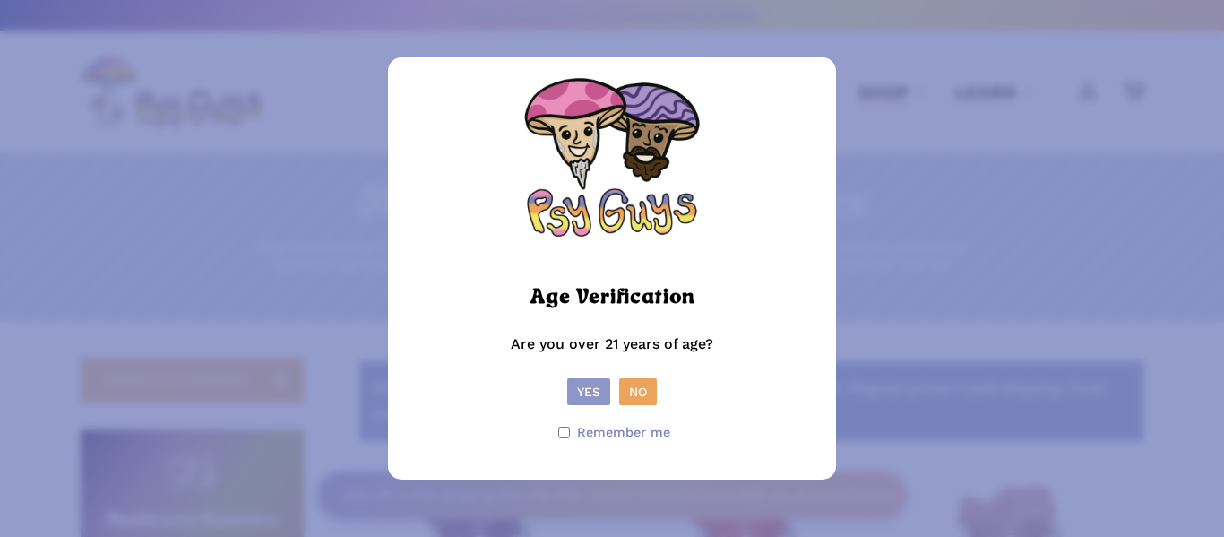
click at [579, 385] on button "Yes" at bounding box center [588, 391] width 43 height 27
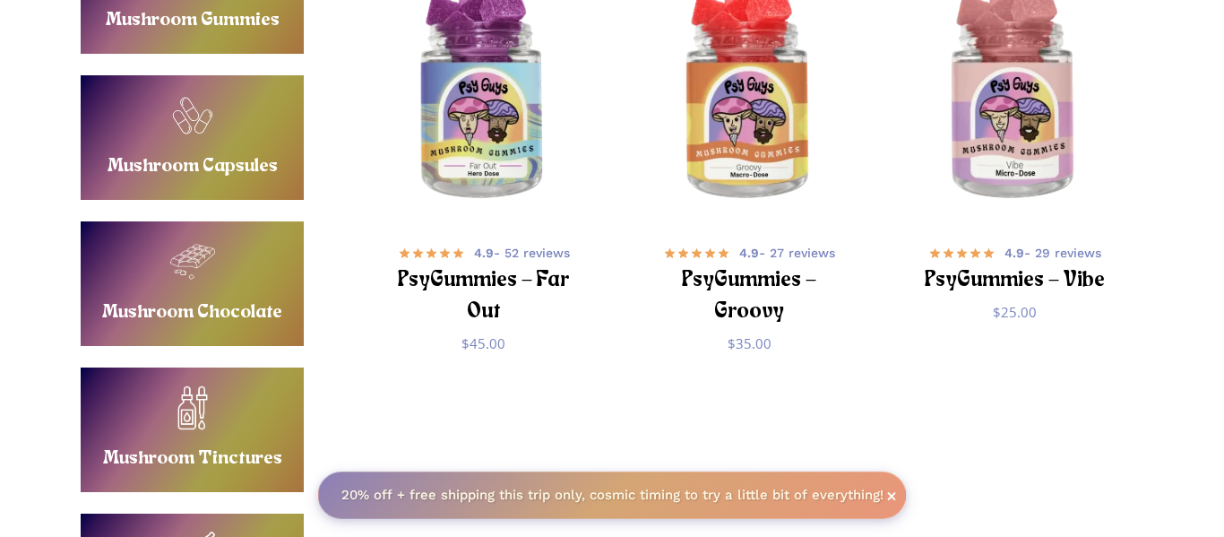
scroll to position [32, 0]
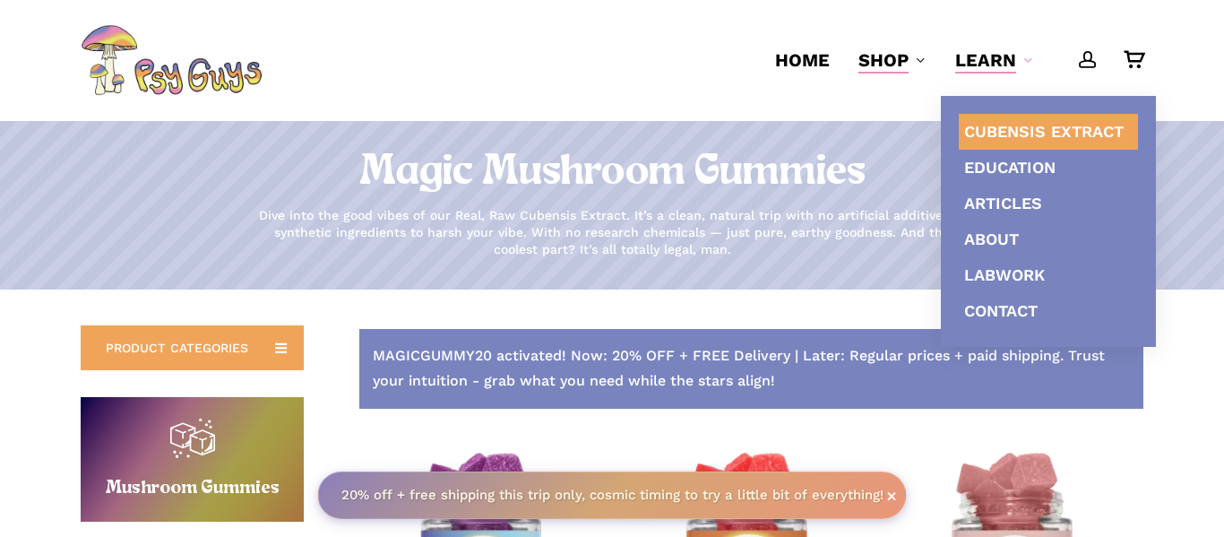
click at [980, 131] on span "Cubensis Extract" at bounding box center [1043, 131] width 159 height 19
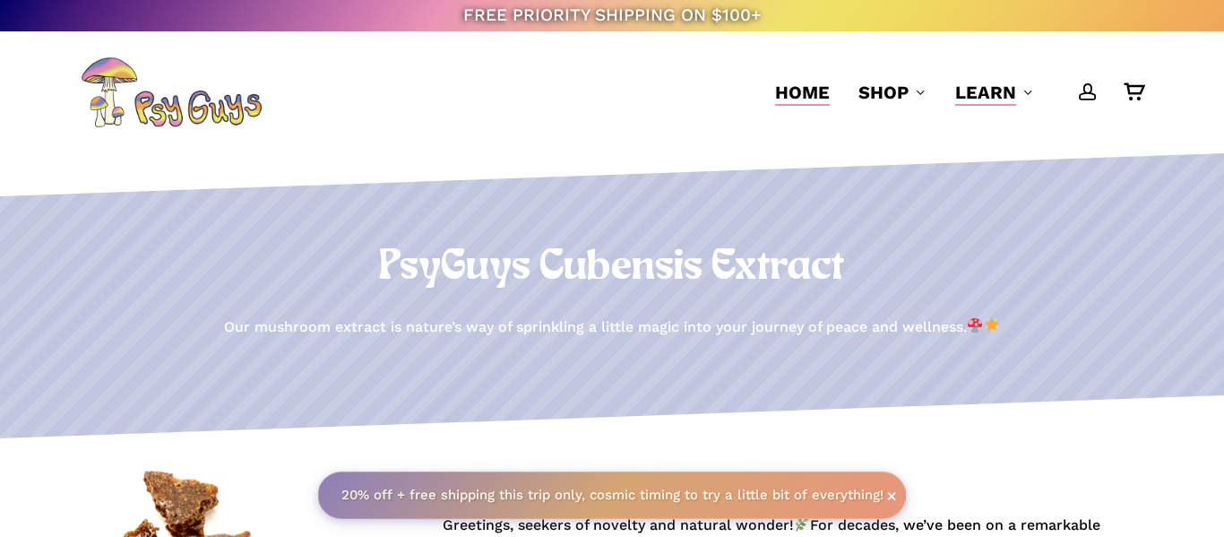
click at [784, 90] on span "Home" at bounding box center [802, 93] width 55 height 22
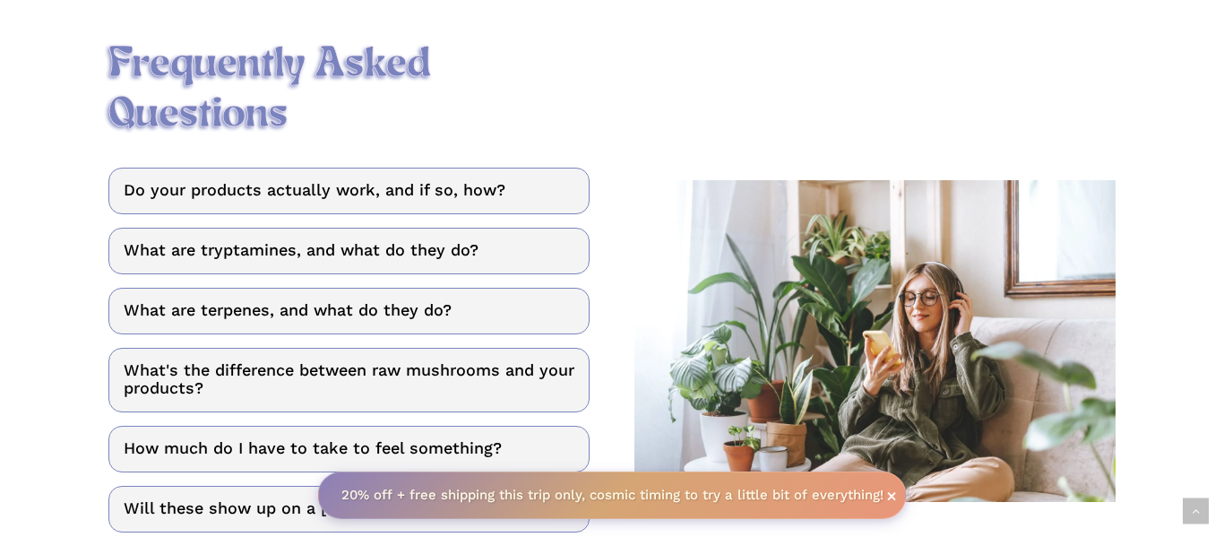
scroll to position [2294, 0]
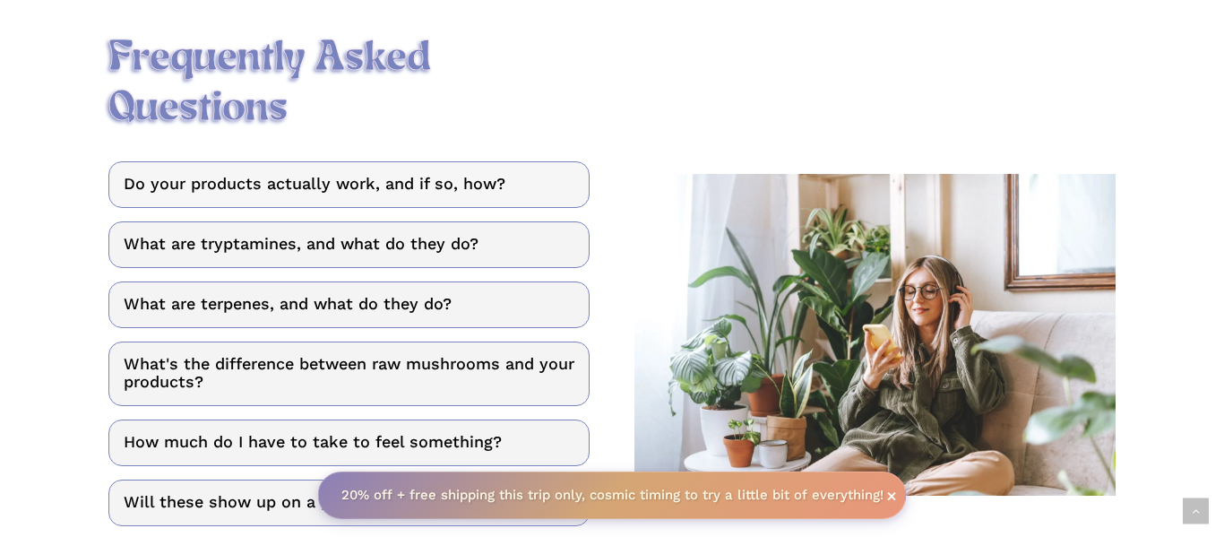
click at [417, 161] on link "Do your products actually work, and if so, how?" at bounding box center [348, 184] width 481 height 47
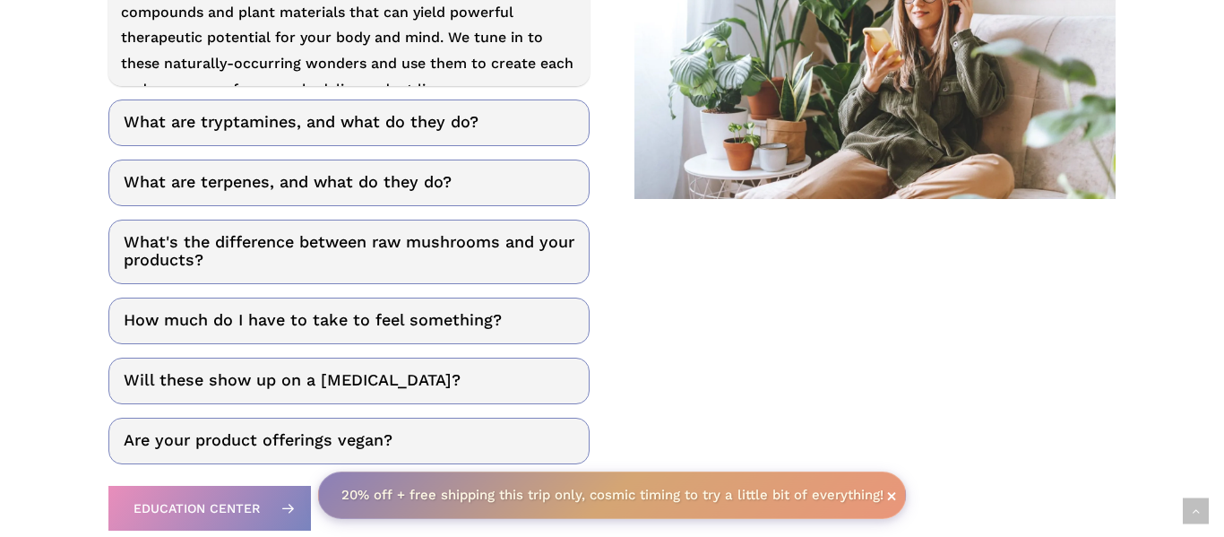
scroll to position [2771, 0]
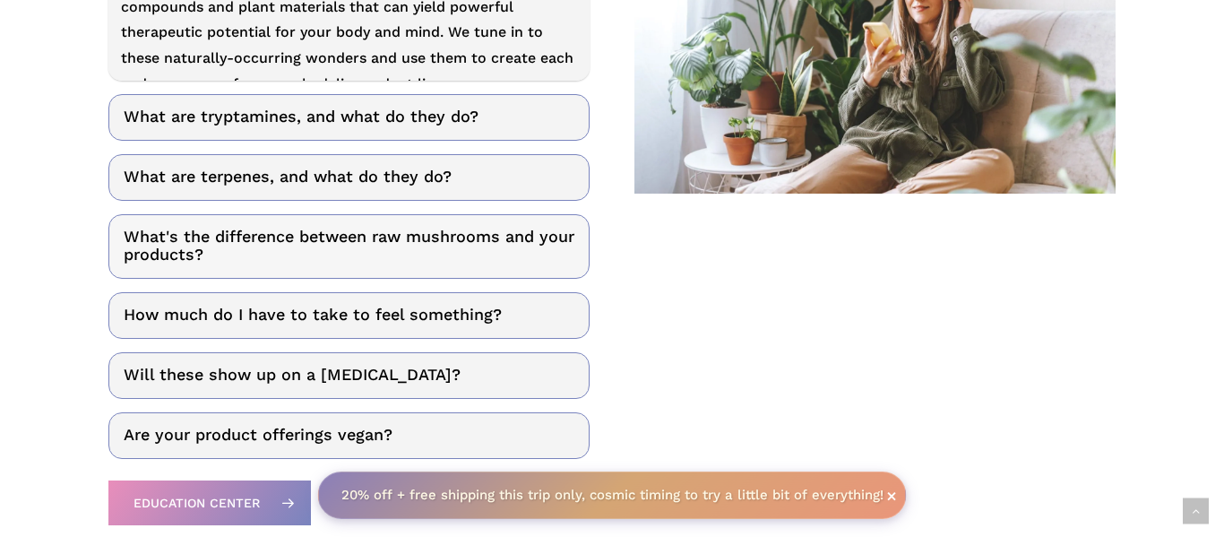
click at [564, 214] on link "What's the difference between raw mushrooms and your products?" at bounding box center [348, 246] width 481 height 65
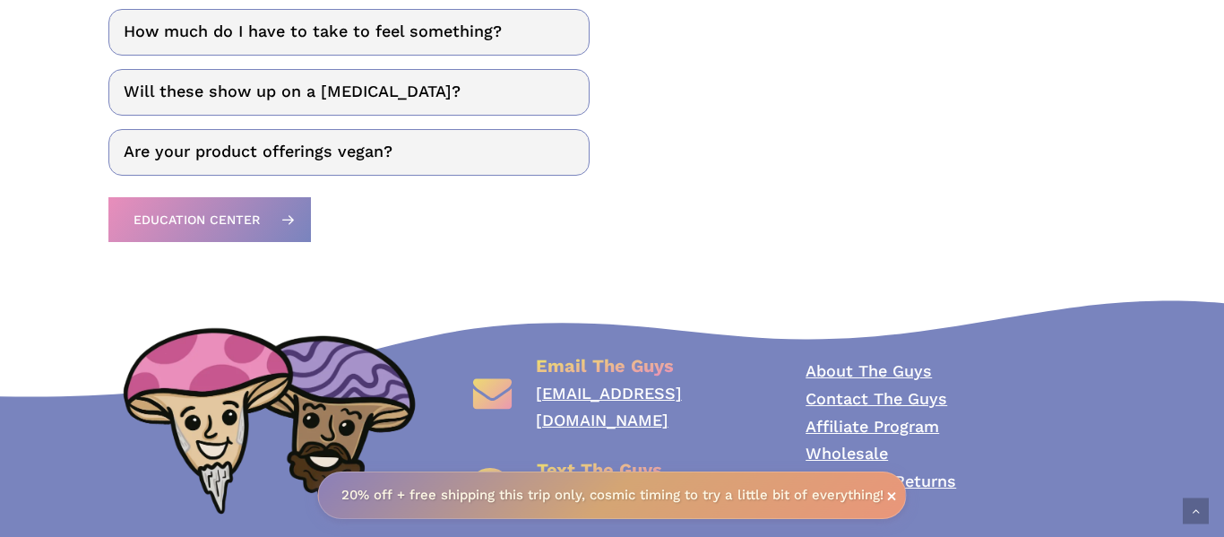
scroll to position [2910, 0]
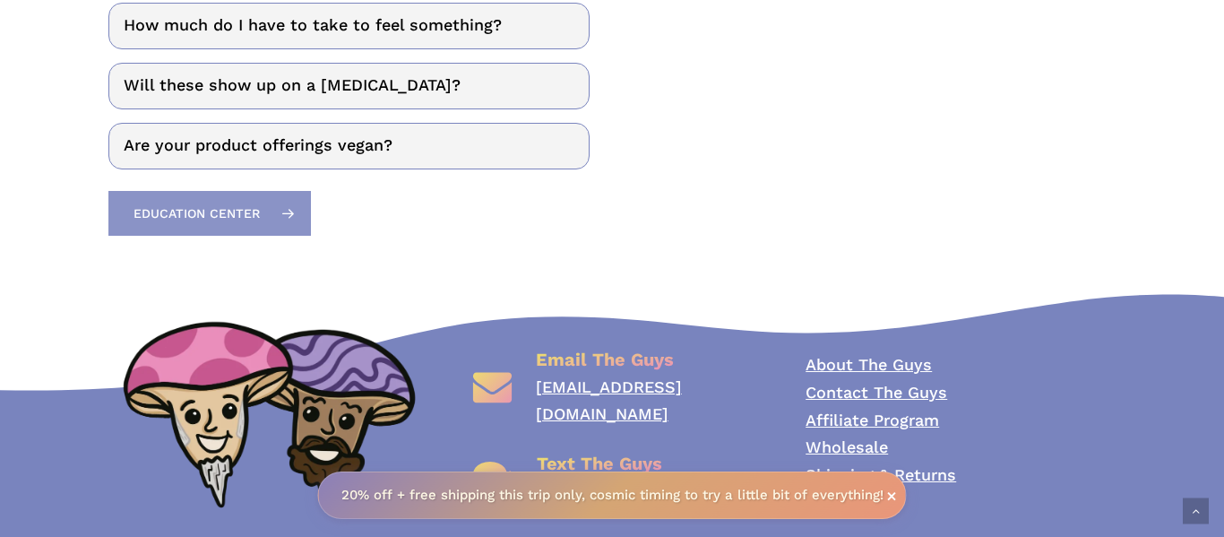
click at [231, 204] on span "Education Center" at bounding box center [196, 213] width 126 height 18
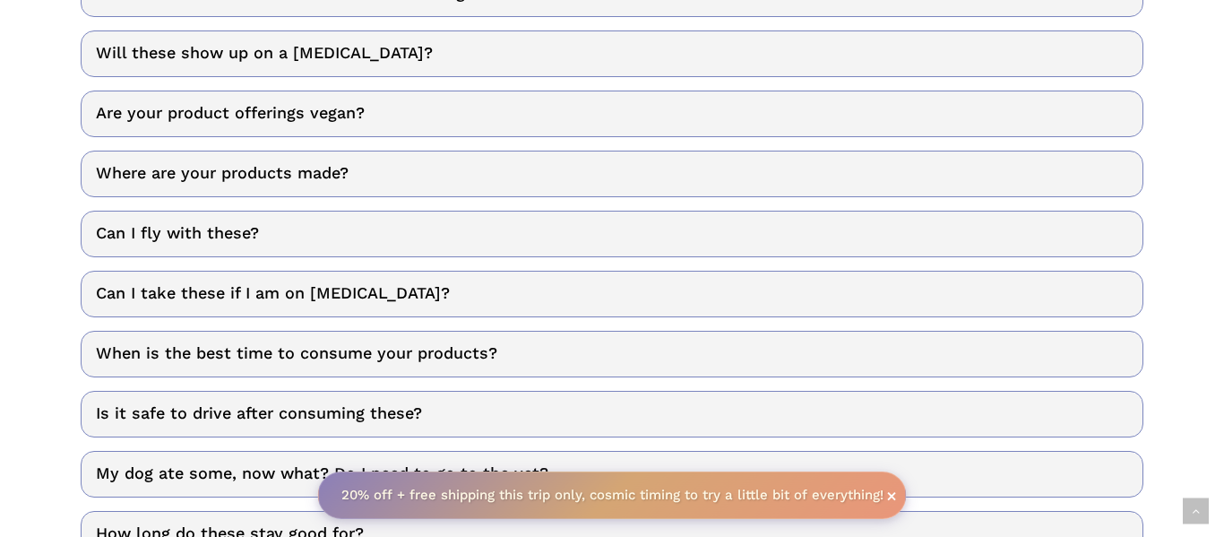
scroll to position [921, 0]
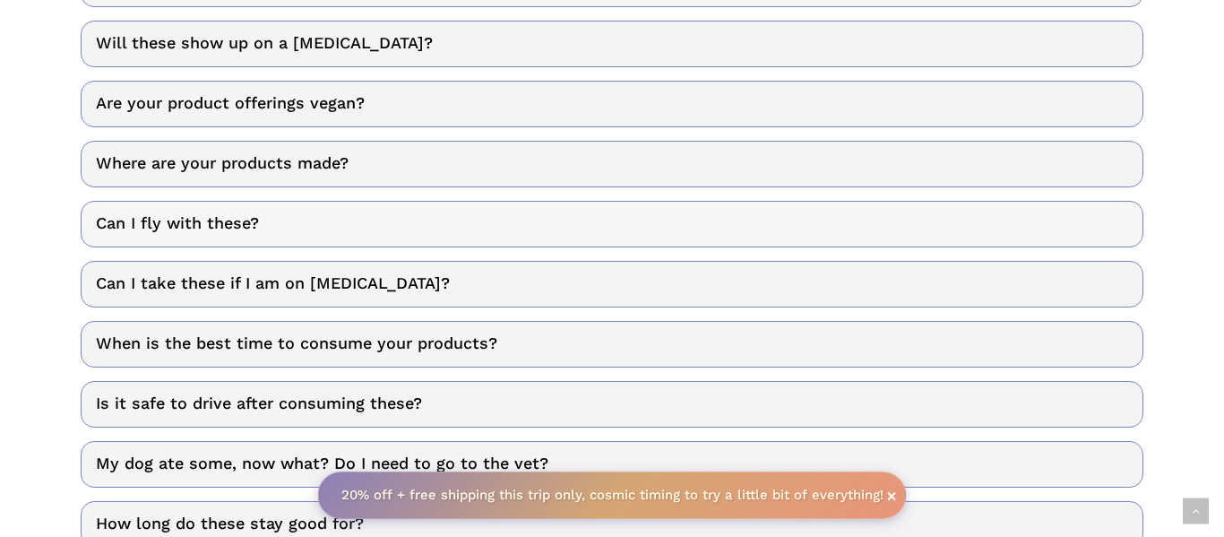
click at [174, 219] on link "Can I fly with these?" at bounding box center [612, 224] width 1063 height 47
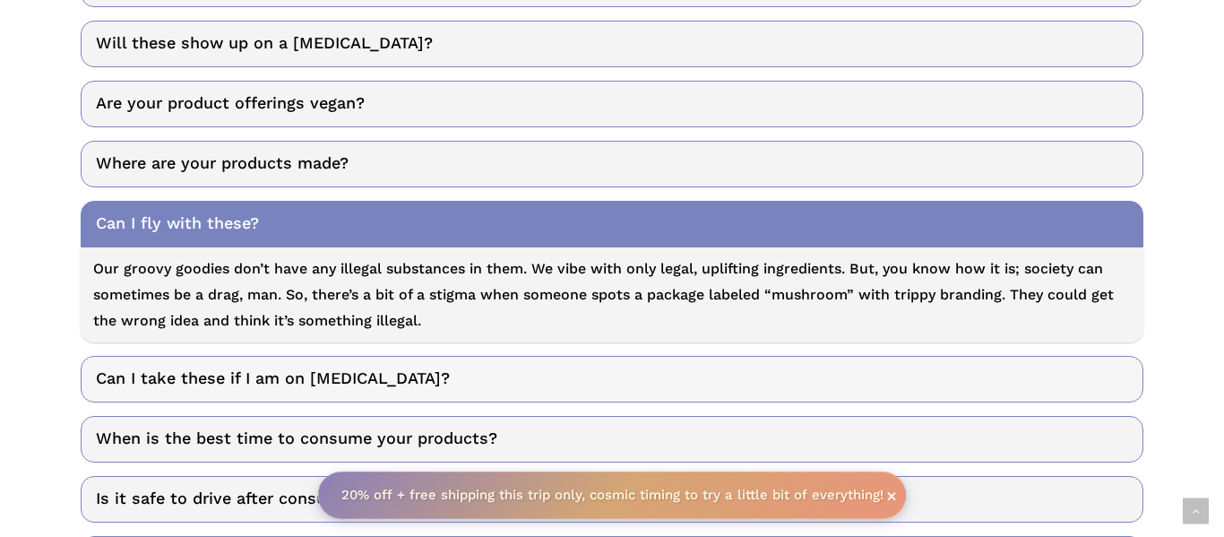
click at [262, 387] on link "Can I take these if I am on SSRIs?" at bounding box center [612, 379] width 1063 height 47
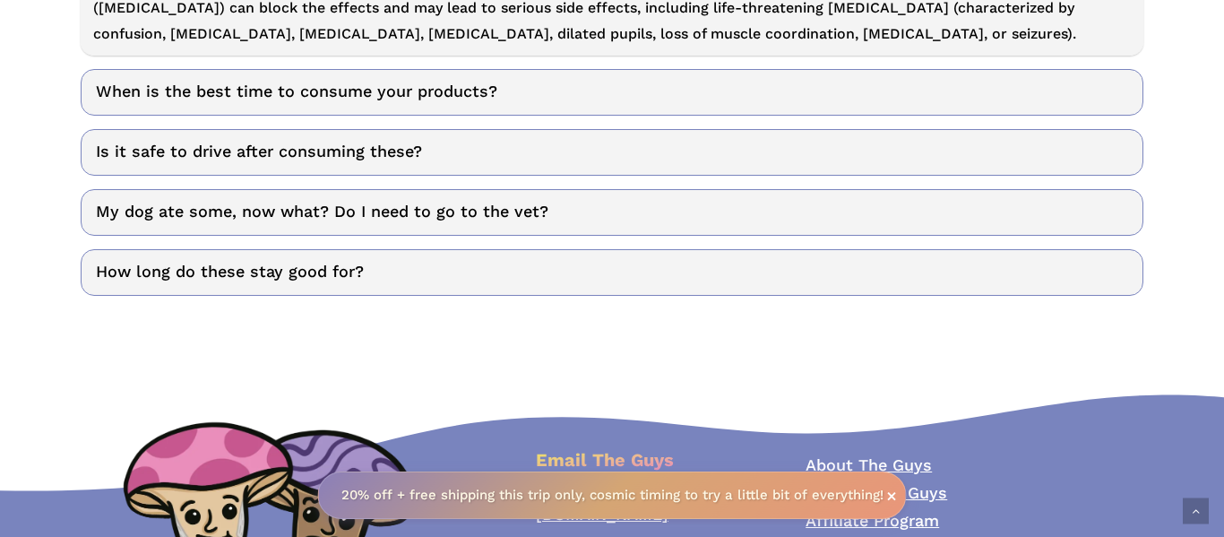
scroll to position [1464, 0]
